Goal: Find specific page/section: Find specific page/section

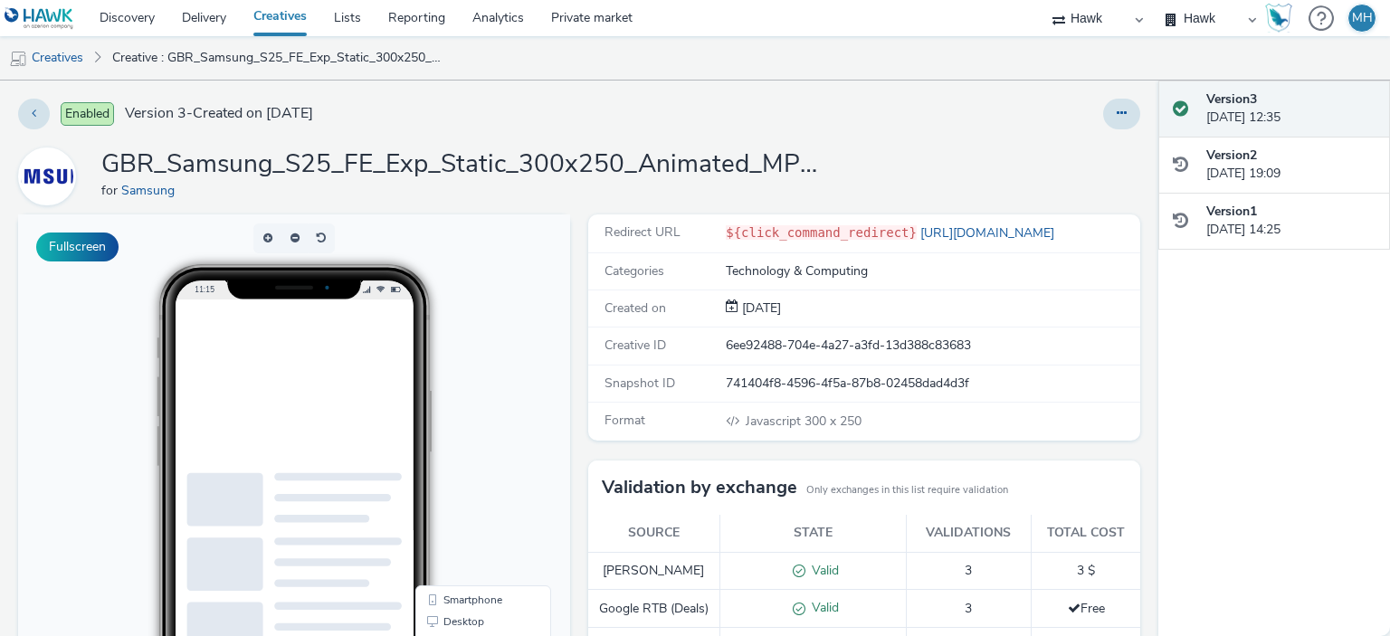
click at [284, 413] on ins at bounding box center [334, 409] width 271 height 226
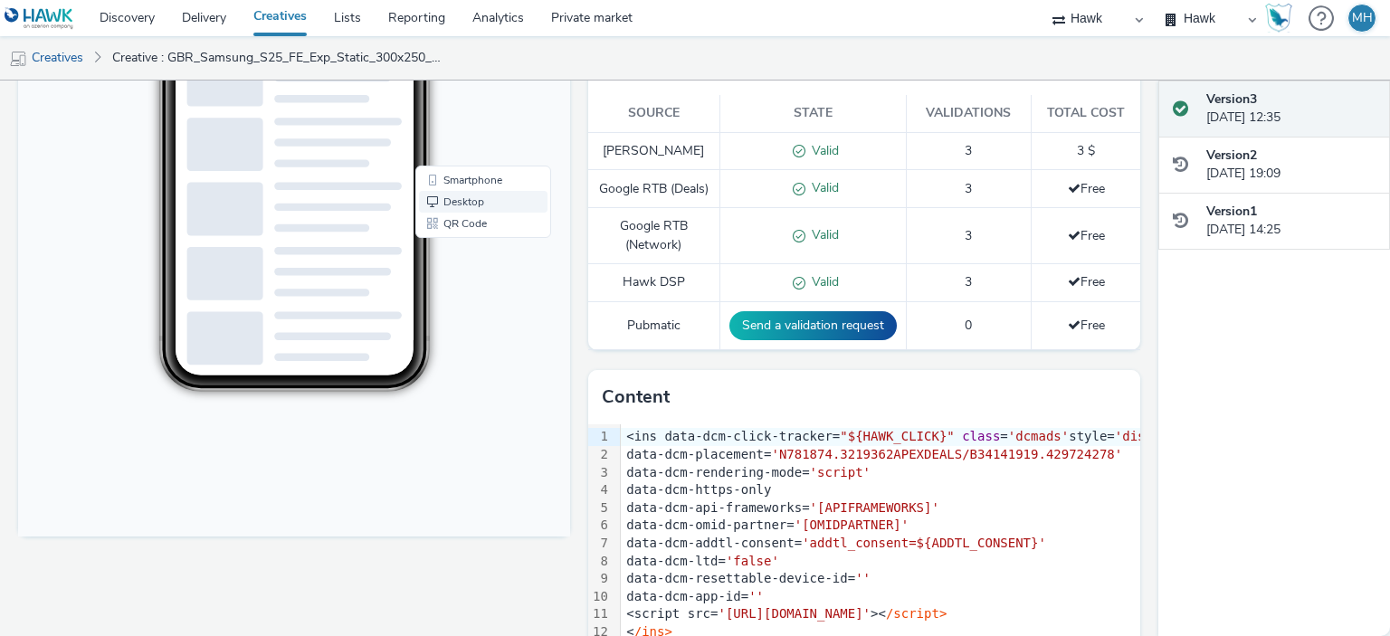
scroll to position [333, 0]
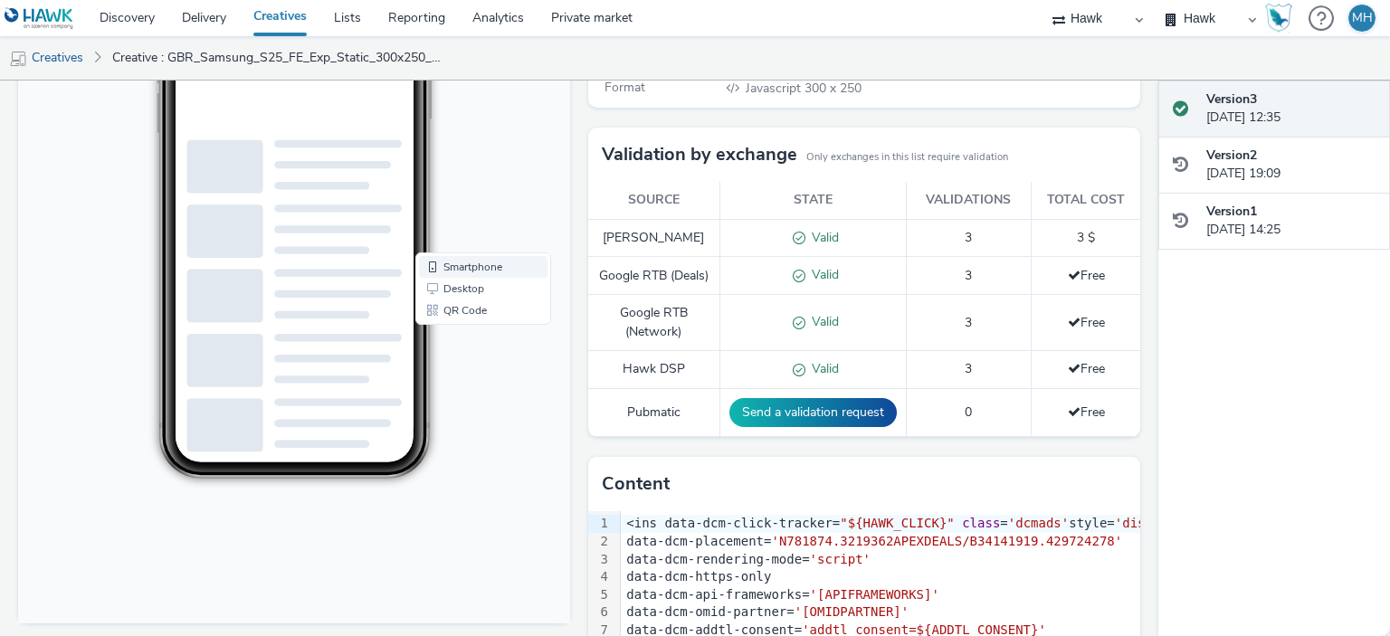
click at [482, 270] on link "Smartphone" at bounding box center [483, 268] width 128 height 22
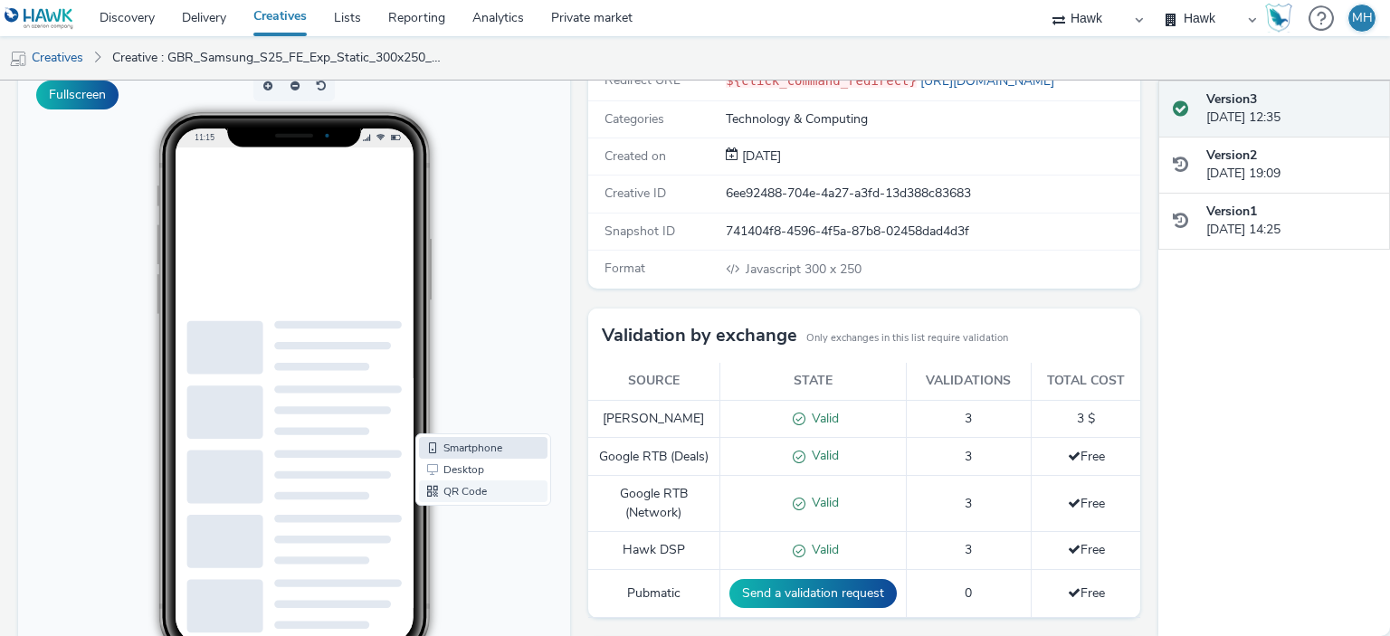
click at [464, 488] on link "QR Code" at bounding box center [483, 492] width 128 height 22
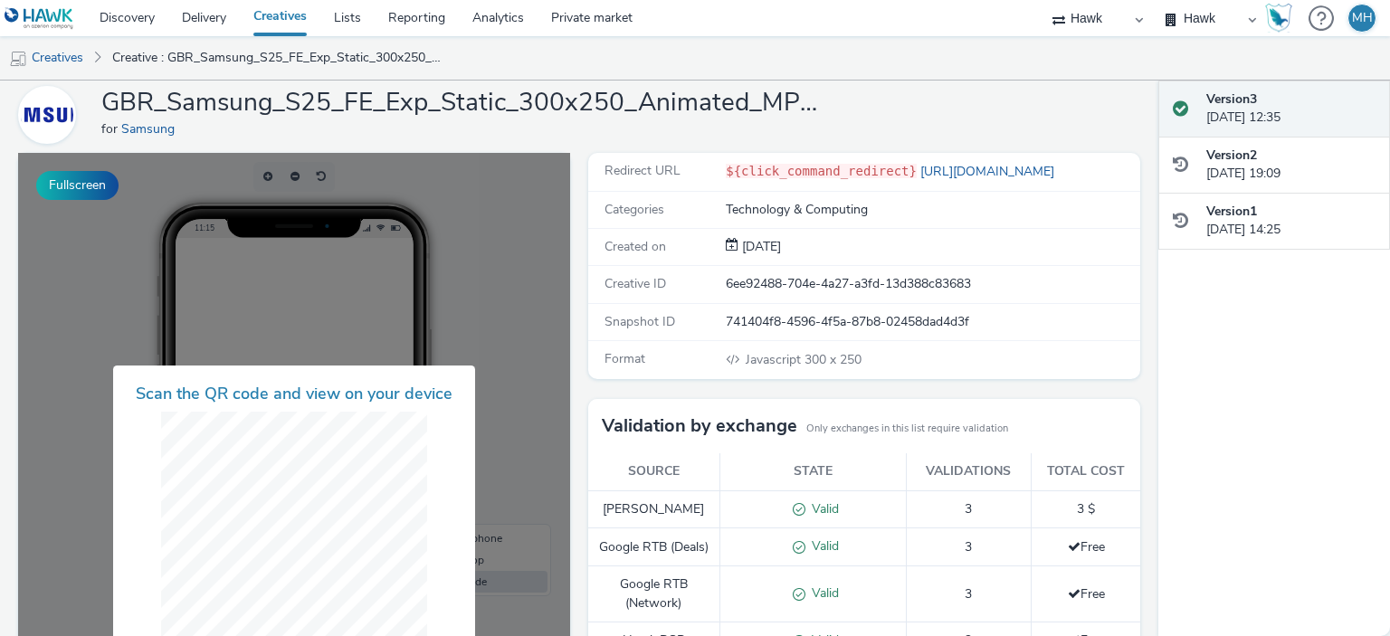
scroll to position [0, 0]
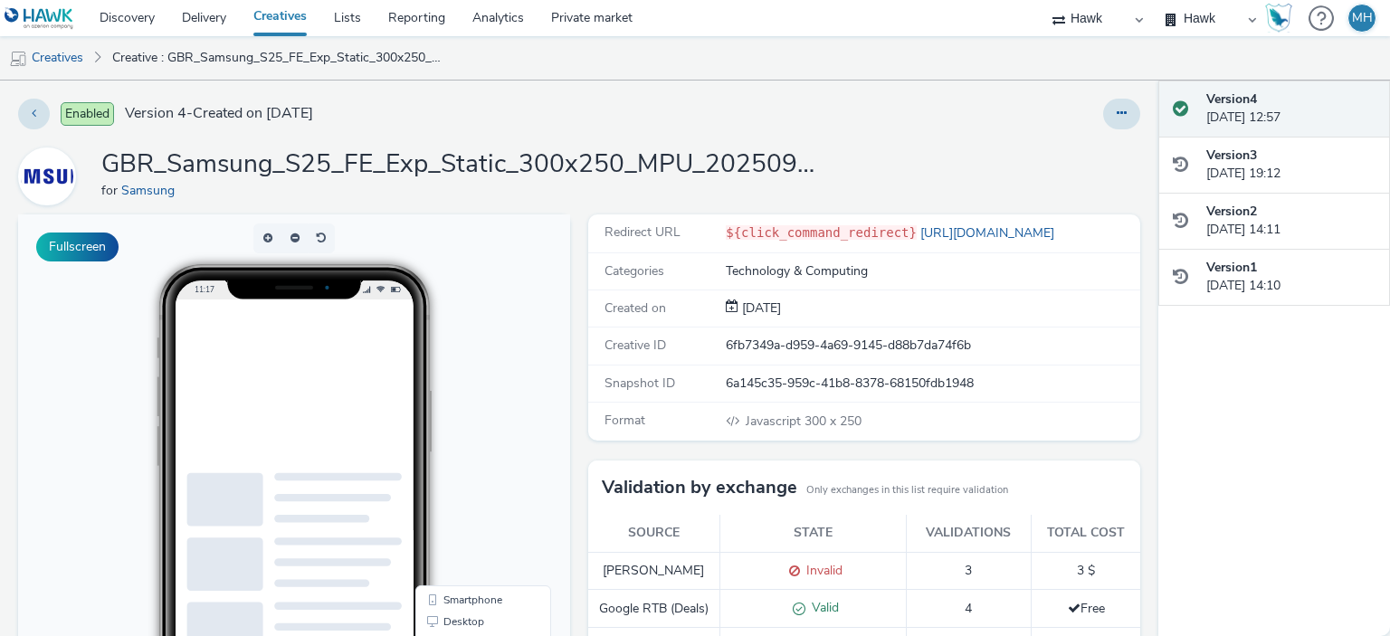
click at [302, 402] on ins at bounding box center [334, 409] width 271 height 226
click at [307, 406] on ins at bounding box center [334, 409] width 271 height 226
click at [306, 410] on ins at bounding box center [334, 409] width 271 height 226
click at [302, 411] on ins at bounding box center [334, 409] width 271 height 226
click at [300, 411] on ins at bounding box center [334, 409] width 271 height 226
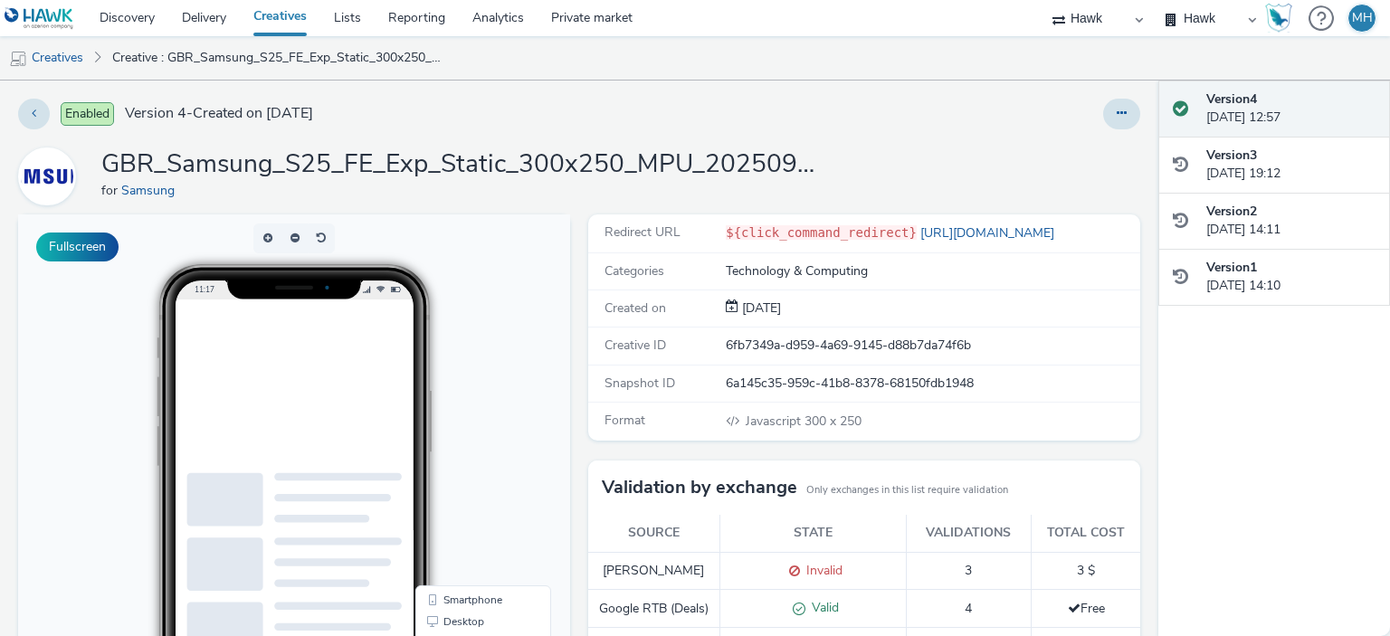
click at [300, 411] on ins at bounding box center [334, 409] width 271 height 226
click at [299, 411] on ins at bounding box center [334, 409] width 271 height 226
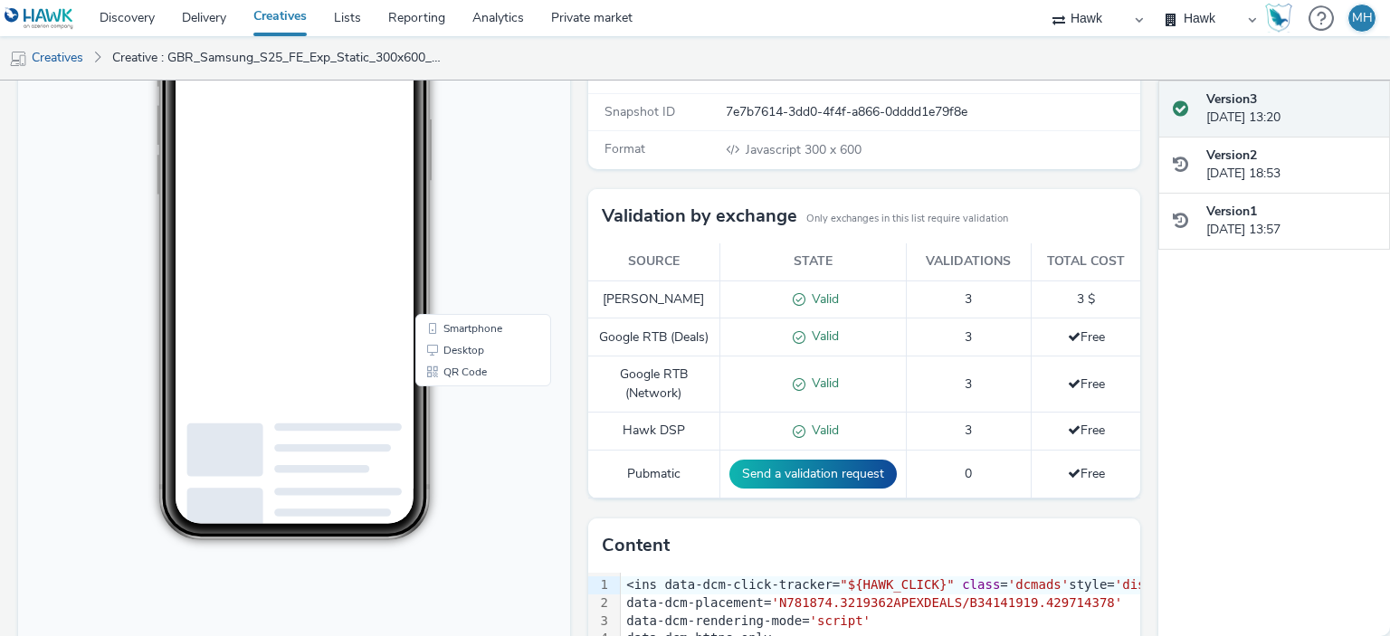
scroll to position [181, 0]
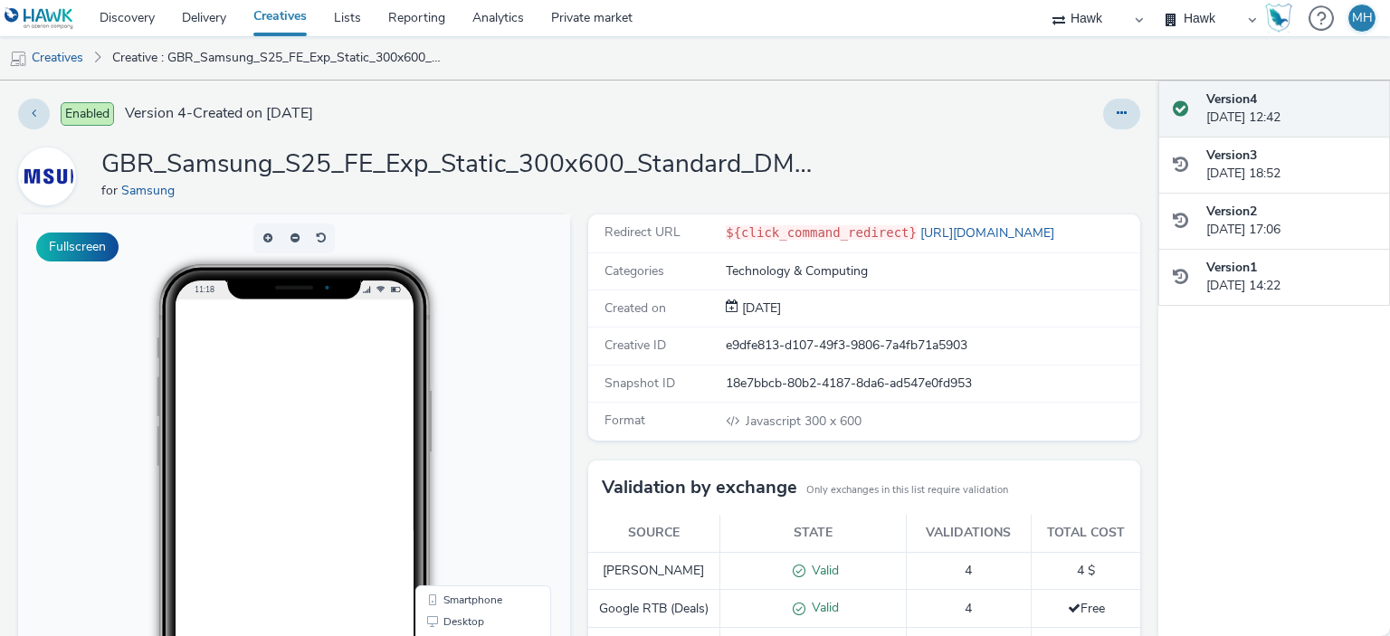
scroll to position [17, 0]
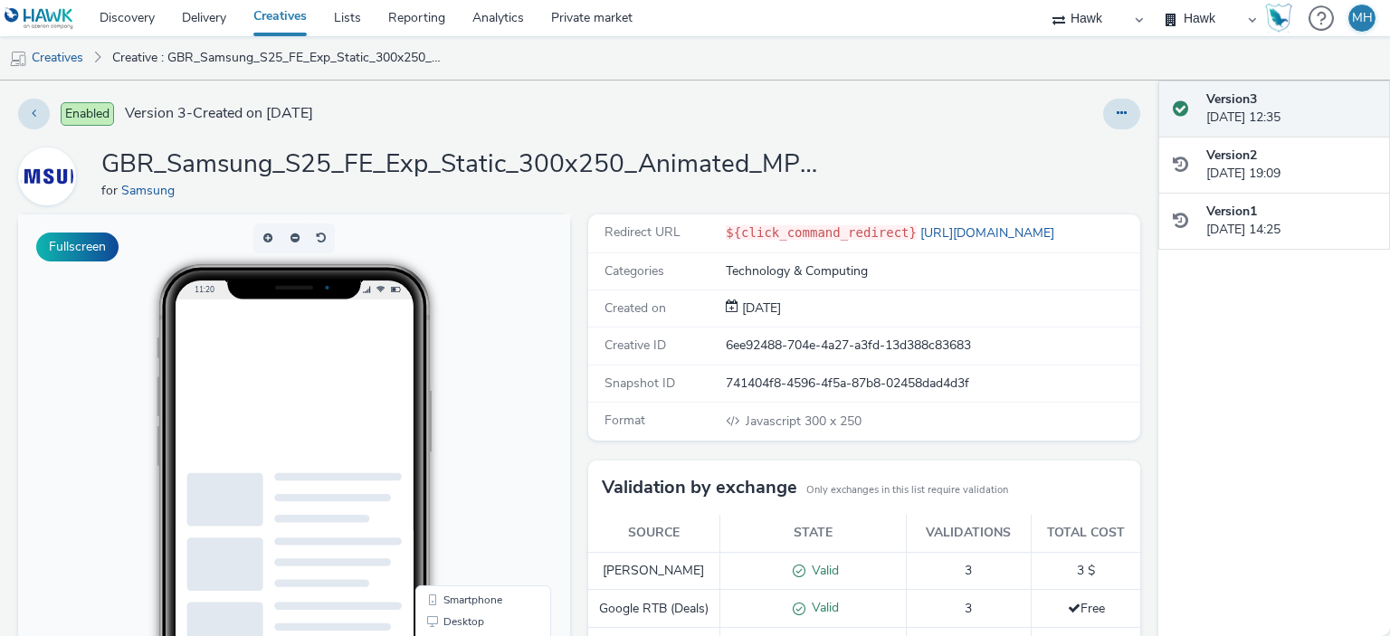
click at [403, 410] on ins at bounding box center [334, 413] width 271 height 226
click at [380, 405] on ins at bounding box center [334, 413] width 271 height 226
click at [399, 424] on ins at bounding box center [334, 413] width 271 height 226
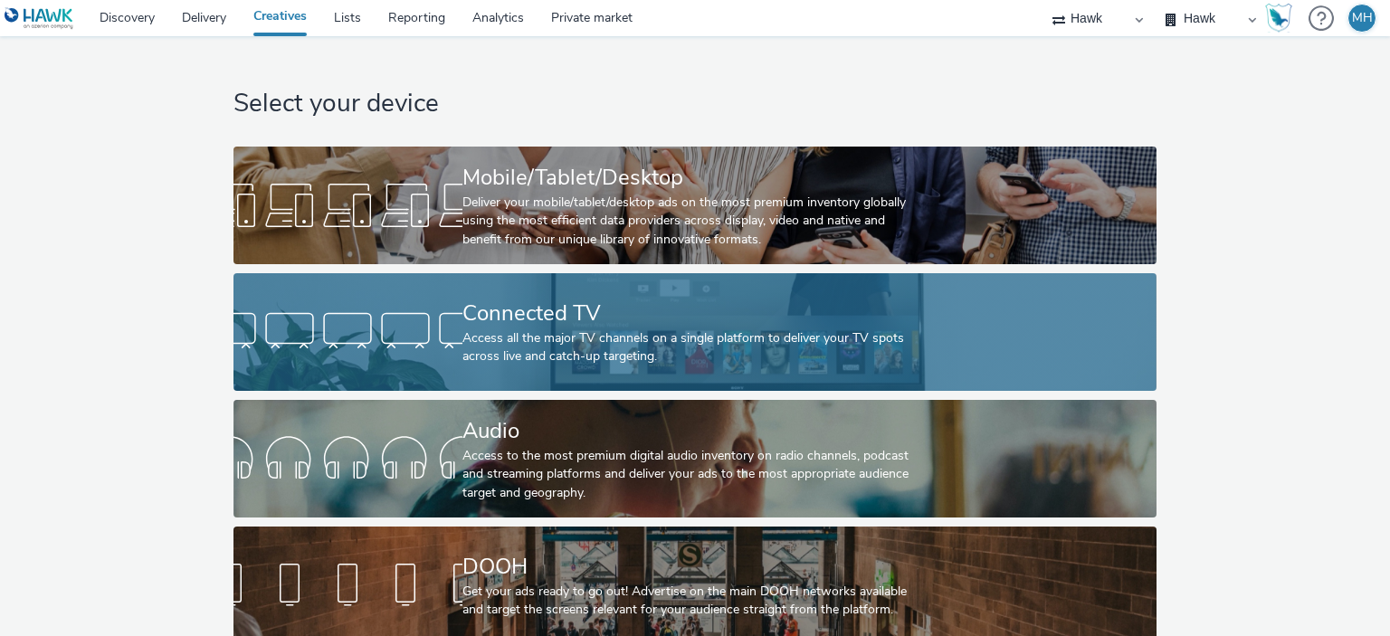
scroll to position [30, 0]
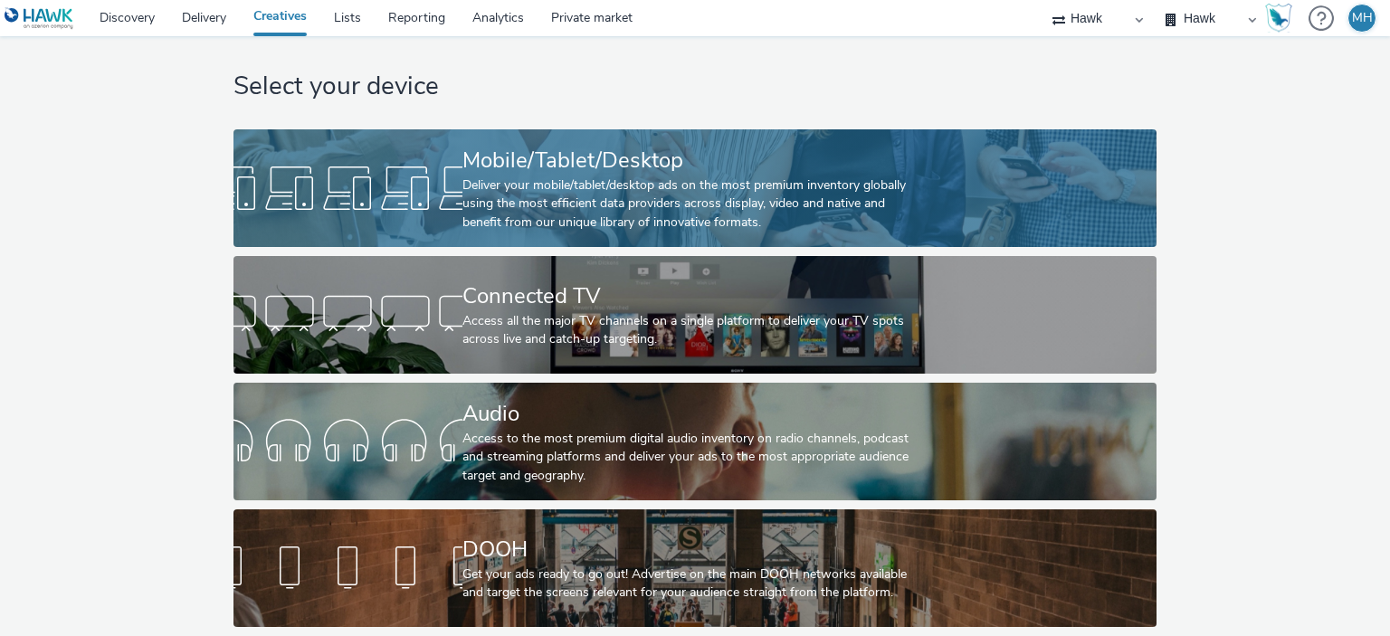
click at [686, 206] on div "Deliver your mobile/tablet/desktop ads on the most premium inventory globally u…" at bounding box center [691, 203] width 458 height 55
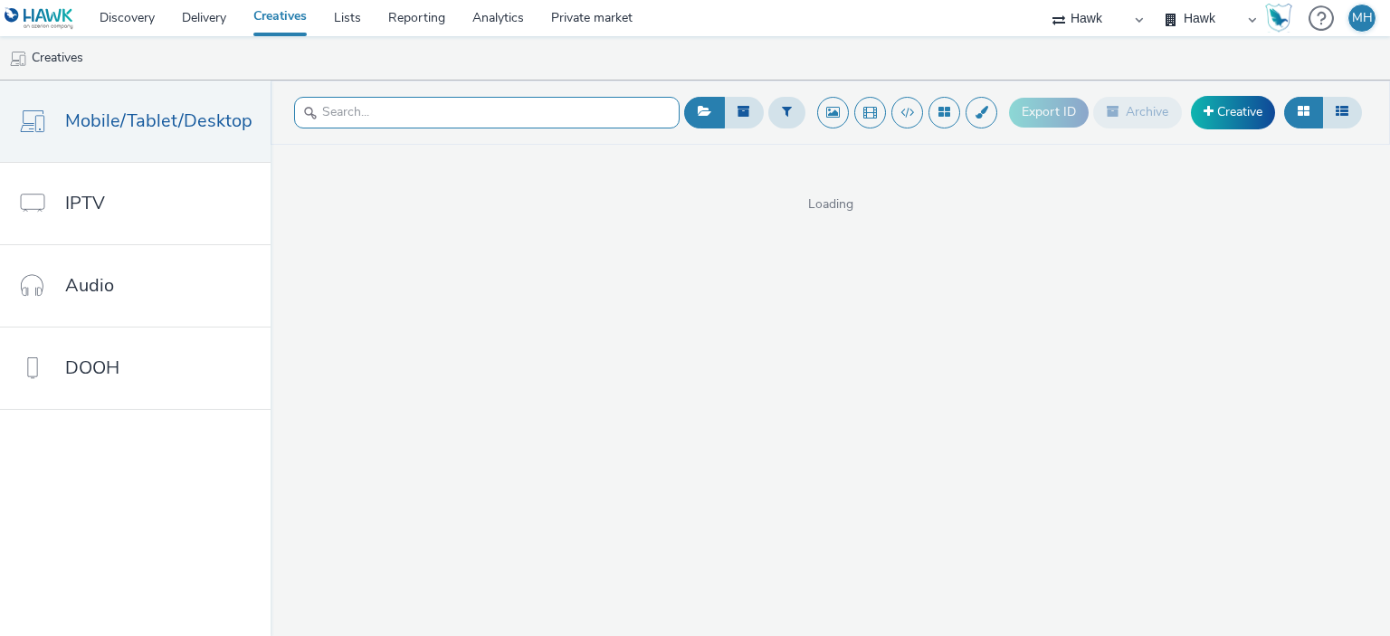
click at [474, 117] on input "text" at bounding box center [486, 113] width 385 height 32
type input "Samsung"
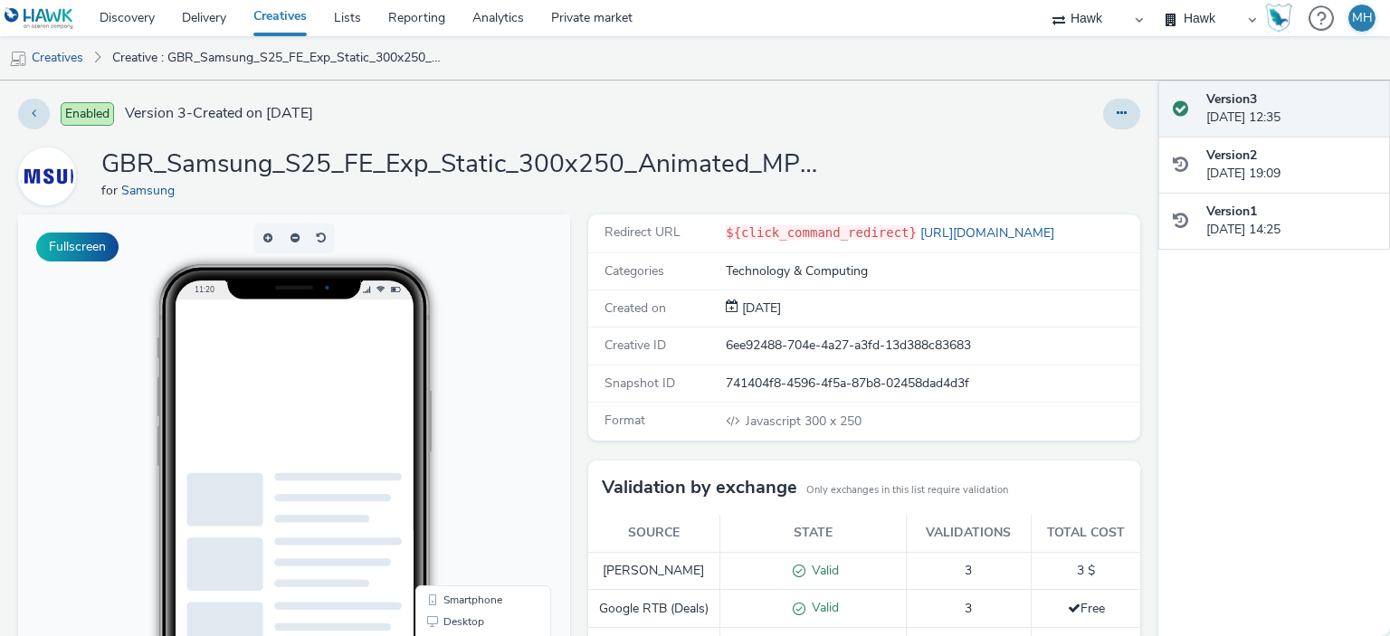
click at [411, 435] on ins at bounding box center [334, 413] width 271 height 226
click at [411, 437] on ins at bounding box center [334, 413] width 271 height 226
drag, startPoint x: 411, startPoint y: 437, endPoint x: 566, endPoint y: 476, distance: 159.6
click at [411, 437] on ins at bounding box center [334, 413] width 271 height 226
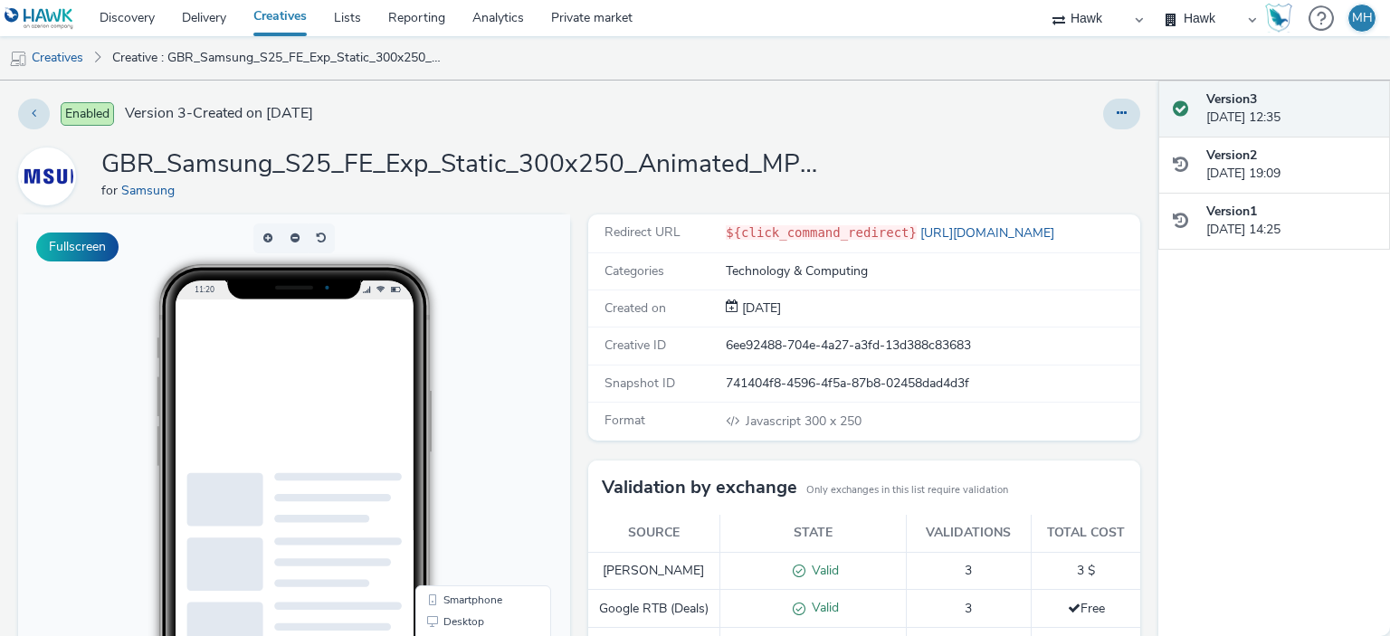
scroll to position [17, 14]
click at [353, 433] on ins at bounding box center [334, 409] width 271 height 226
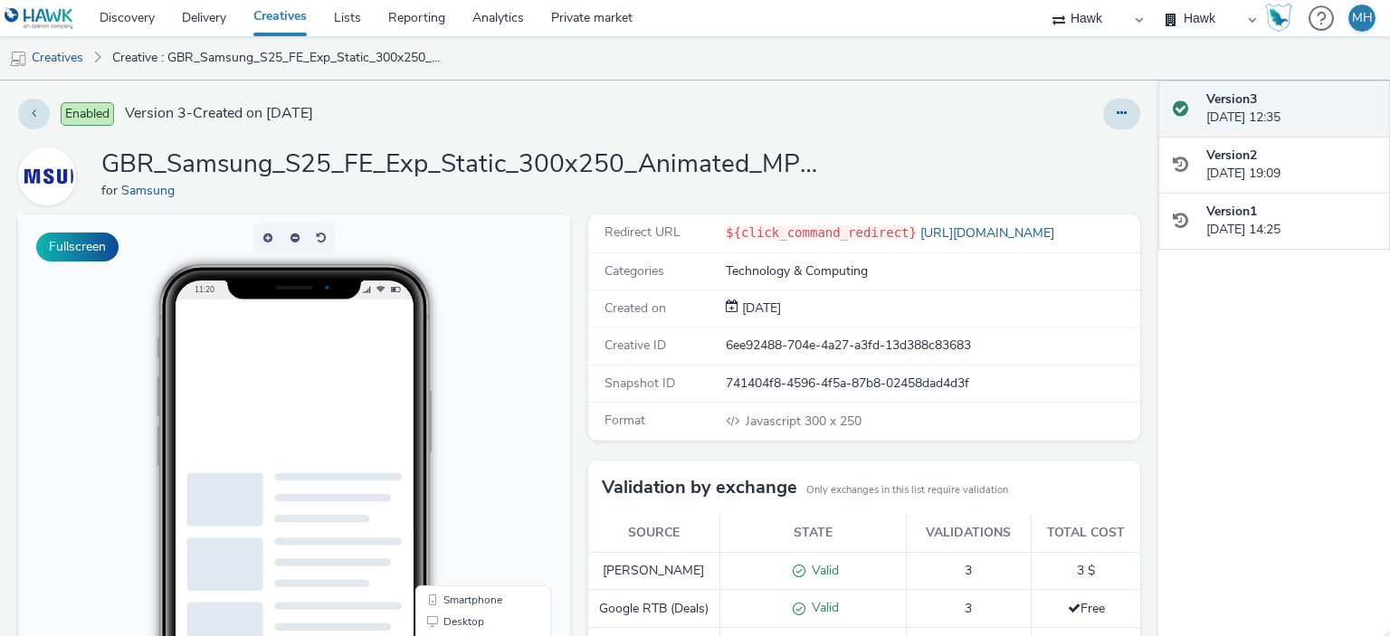
click at [353, 433] on ins at bounding box center [334, 409] width 271 height 226
click at [228, 424] on ins at bounding box center [334, 413] width 271 height 226
click at [231, 427] on ins at bounding box center [334, 413] width 271 height 226
click at [236, 432] on ins at bounding box center [334, 413] width 271 height 226
click at [236, 433] on ins at bounding box center [334, 413] width 271 height 226
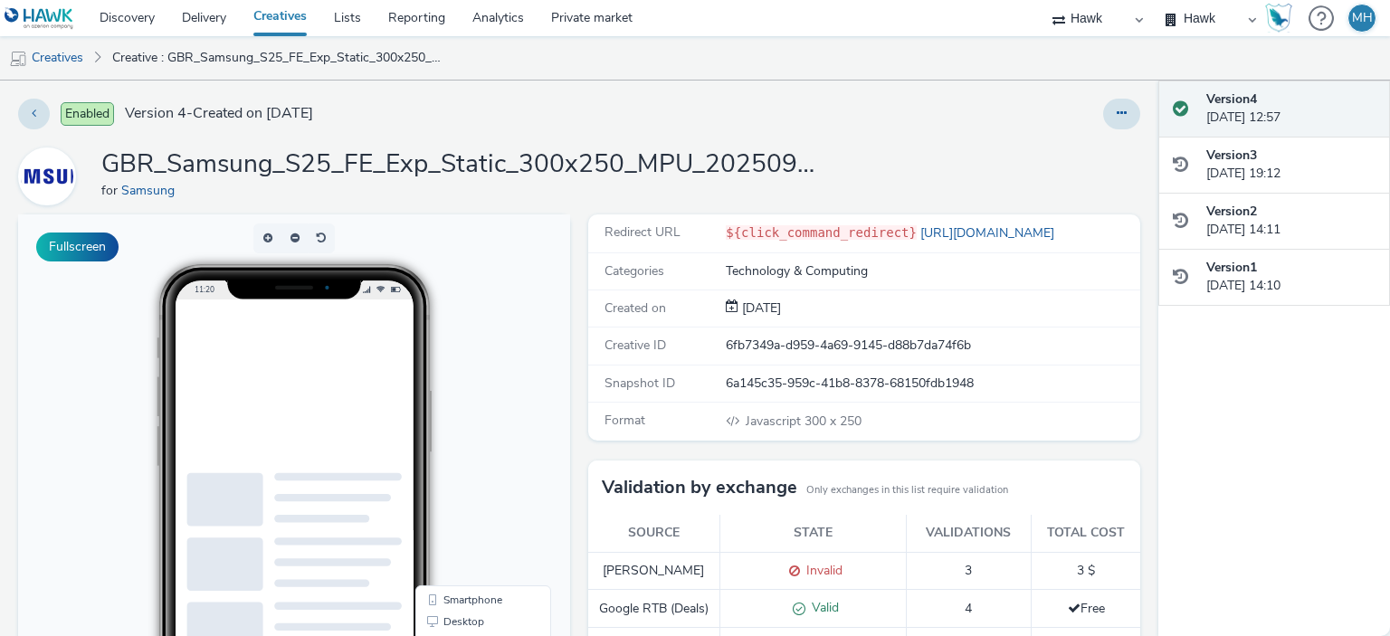
click at [393, 421] on ins at bounding box center [334, 413] width 271 height 226
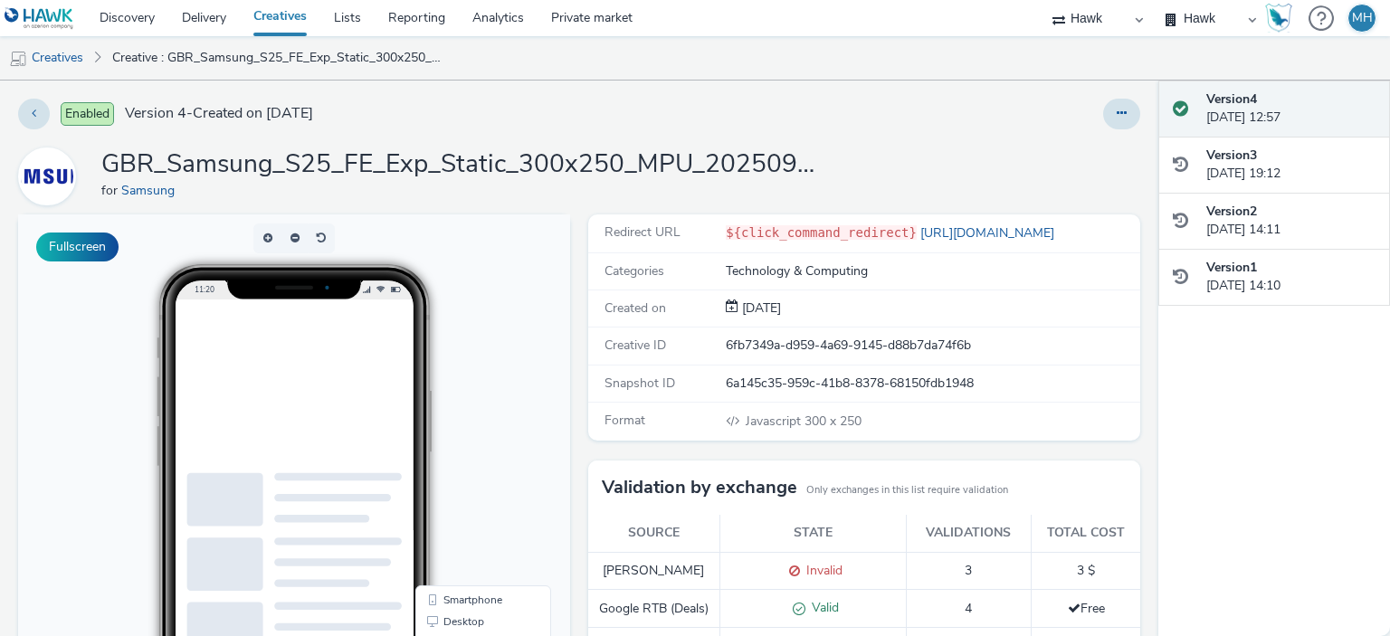
click at [392, 421] on ins at bounding box center [334, 413] width 271 height 226
drag, startPoint x: 393, startPoint y: 421, endPoint x: 379, endPoint y: 424, distance: 14.0
click at [387, 424] on ins at bounding box center [334, 413] width 271 height 226
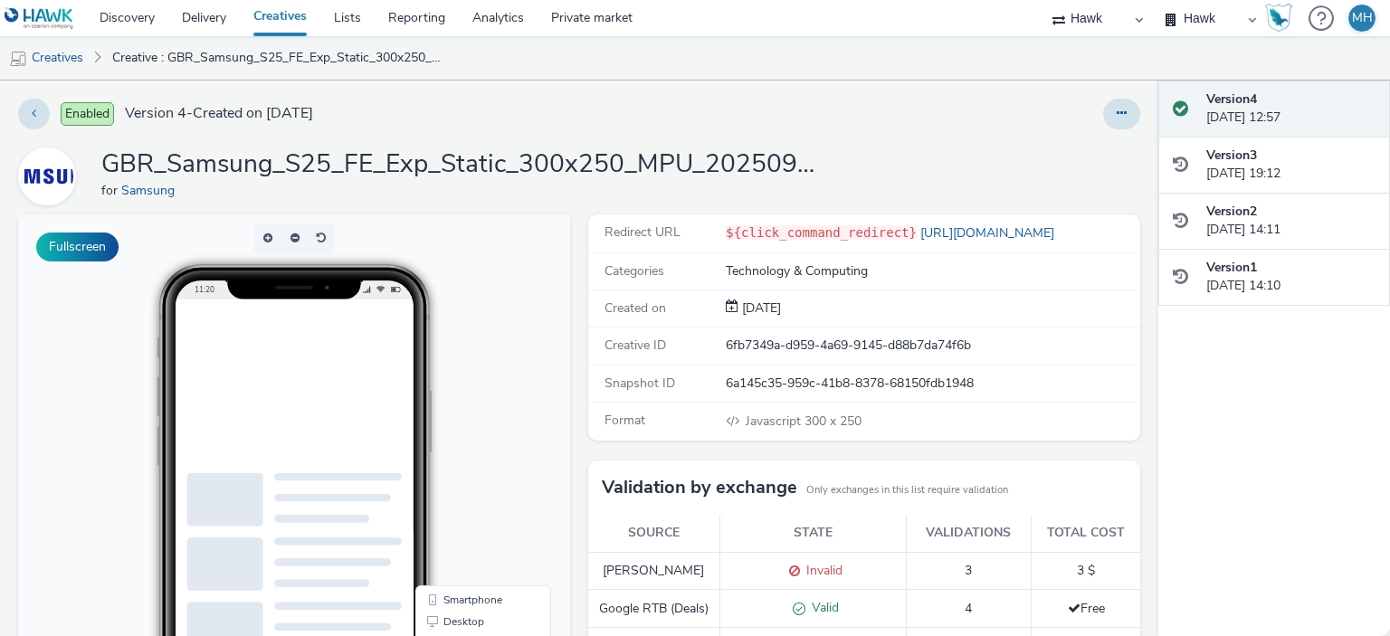
click at [379, 424] on ins at bounding box center [334, 413] width 271 height 226
click at [383, 424] on ins at bounding box center [334, 413] width 271 height 226
drag, startPoint x: 383, startPoint y: 424, endPoint x: 395, endPoint y: 444, distance: 23.1
click at [395, 444] on ins at bounding box center [334, 413] width 271 height 226
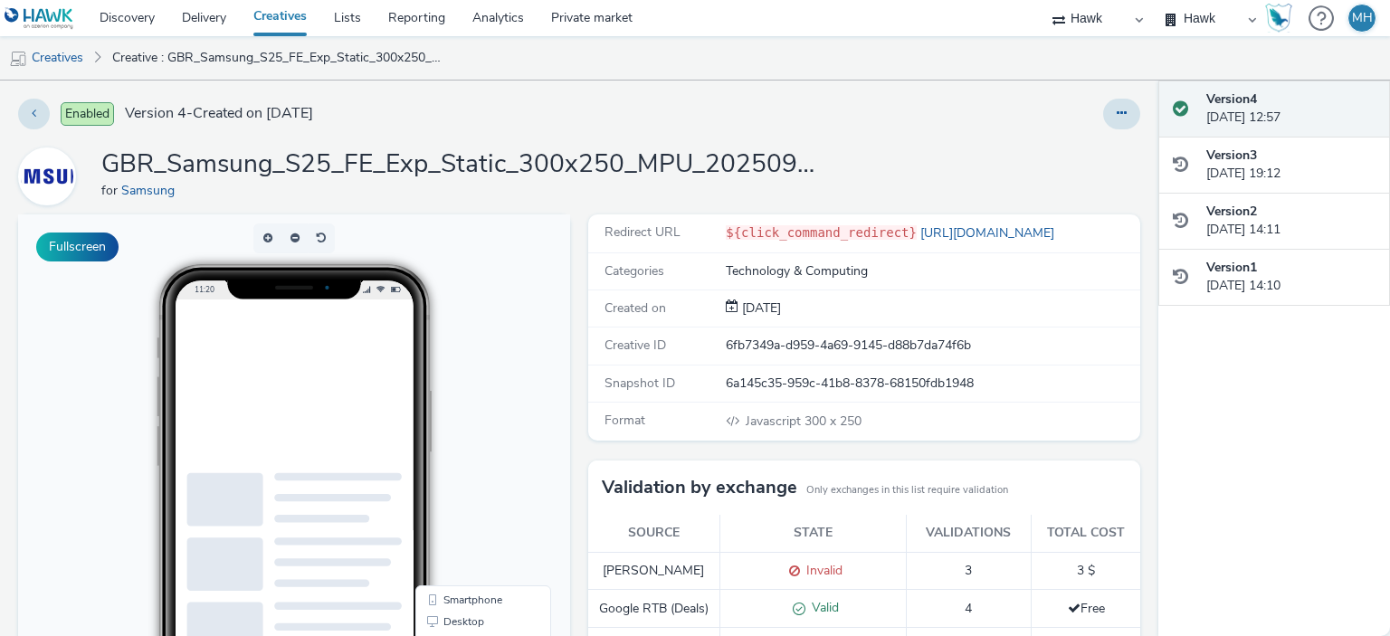
drag, startPoint x: 395, startPoint y: 444, endPoint x: 386, endPoint y: 433, distance: 14.3
click at [386, 433] on ins at bounding box center [334, 413] width 271 height 226
click at [358, 428] on ins at bounding box center [334, 413] width 271 height 226
click at [351, 427] on ins at bounding box center [334, 413] width 271 height 226
click at [347, 433] on ins at bounding box center [334, 413] width 271 height 226
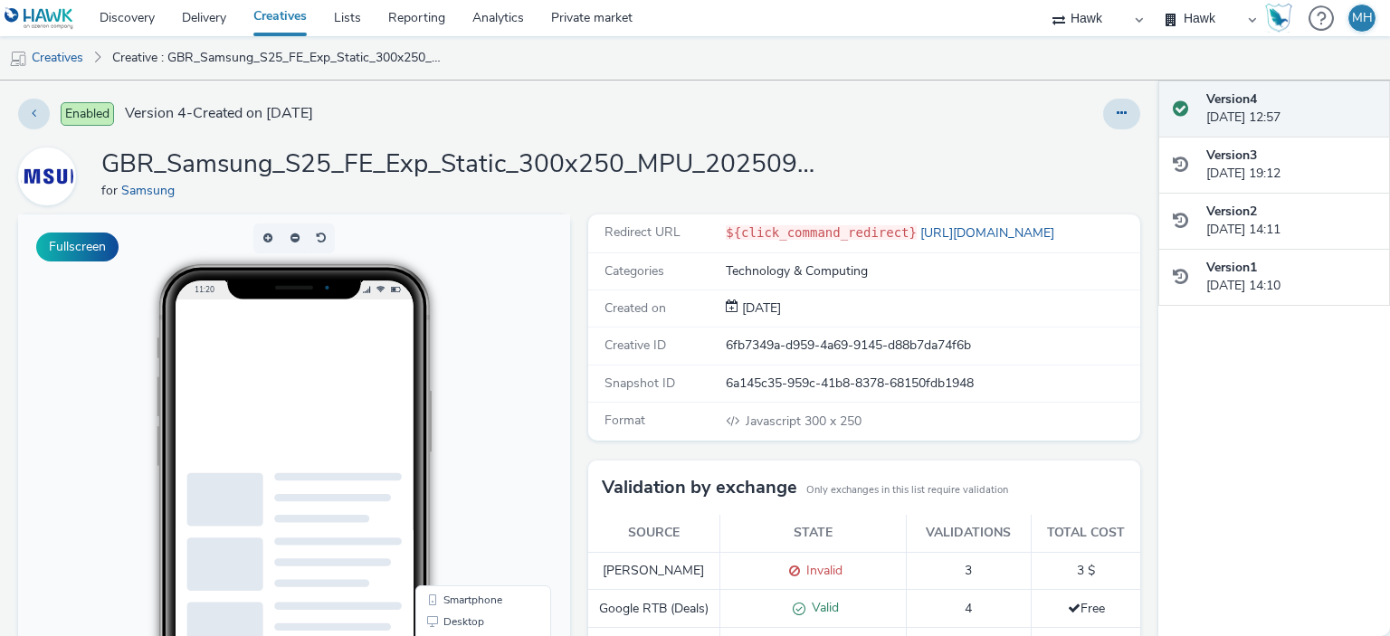
click at [347, 433] on ins at bounding box center [334, 413] width 271 height 226
